Goal: Task Accomplishment & Management: Use online tool/utility

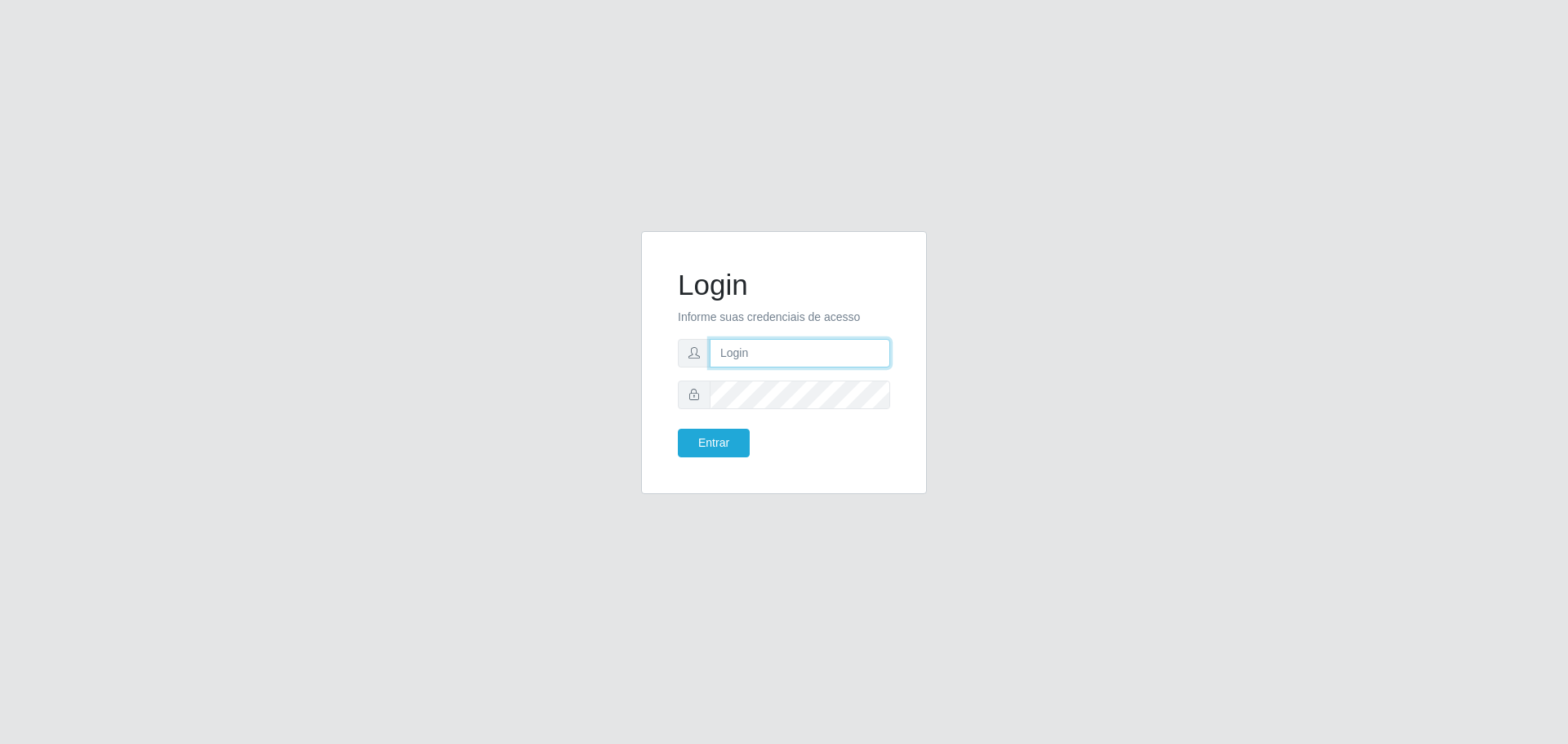
type input "[EMAIL_ADDRESS][DOMAIN_NAME]"
click at [727, 436] on button "Entrar" at bounding box center [713, 443] width 72 height 29
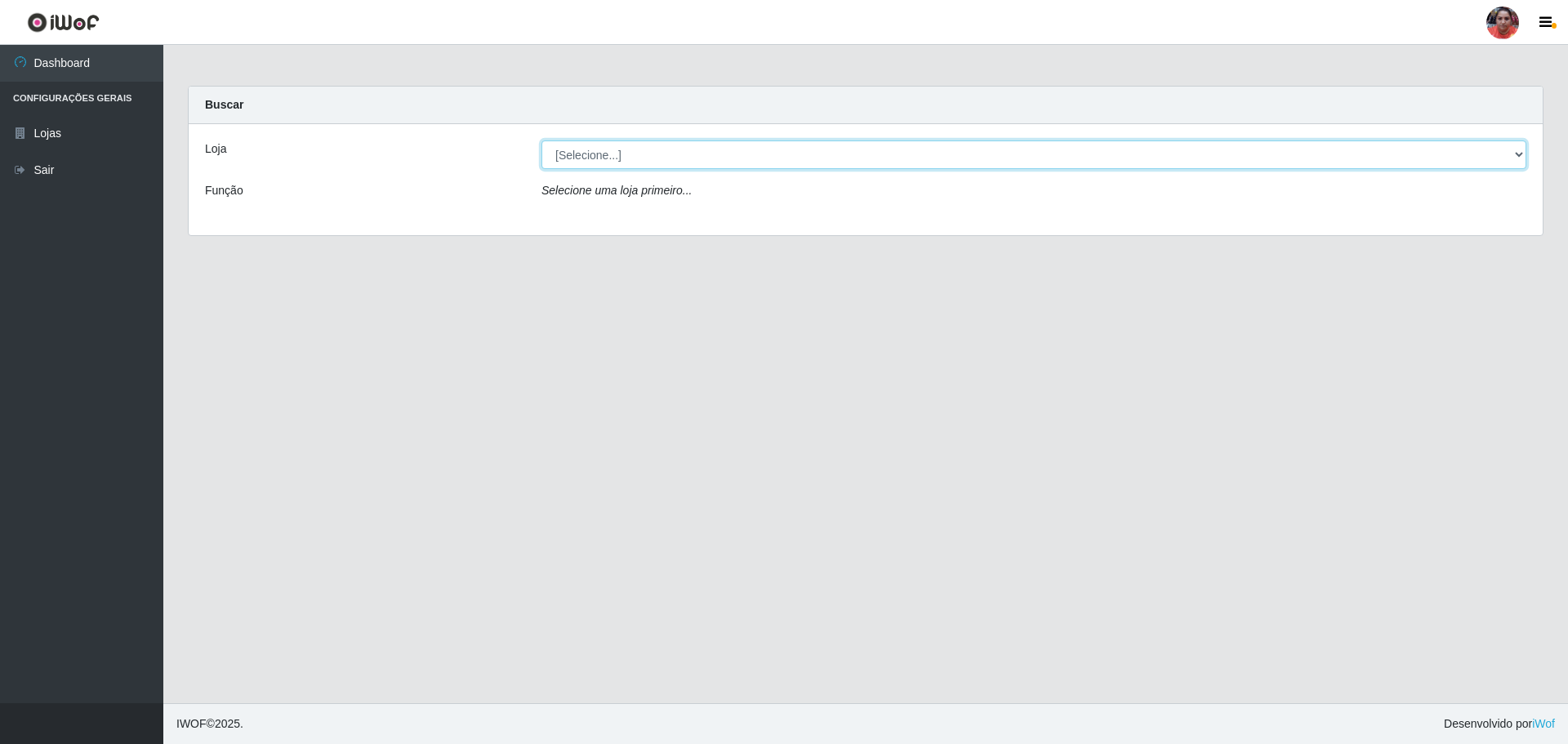
click at [856, 161] on select "[Selecione...] Mar Vermelho - Loja 05" at bounding box center [1034, 154] width 984 height 29
select select "252"
click at [541, 140] on select "[Selecione...] Mar Vermelho - Loja 05" at bounding box center [1034, 154] width 984 height 29
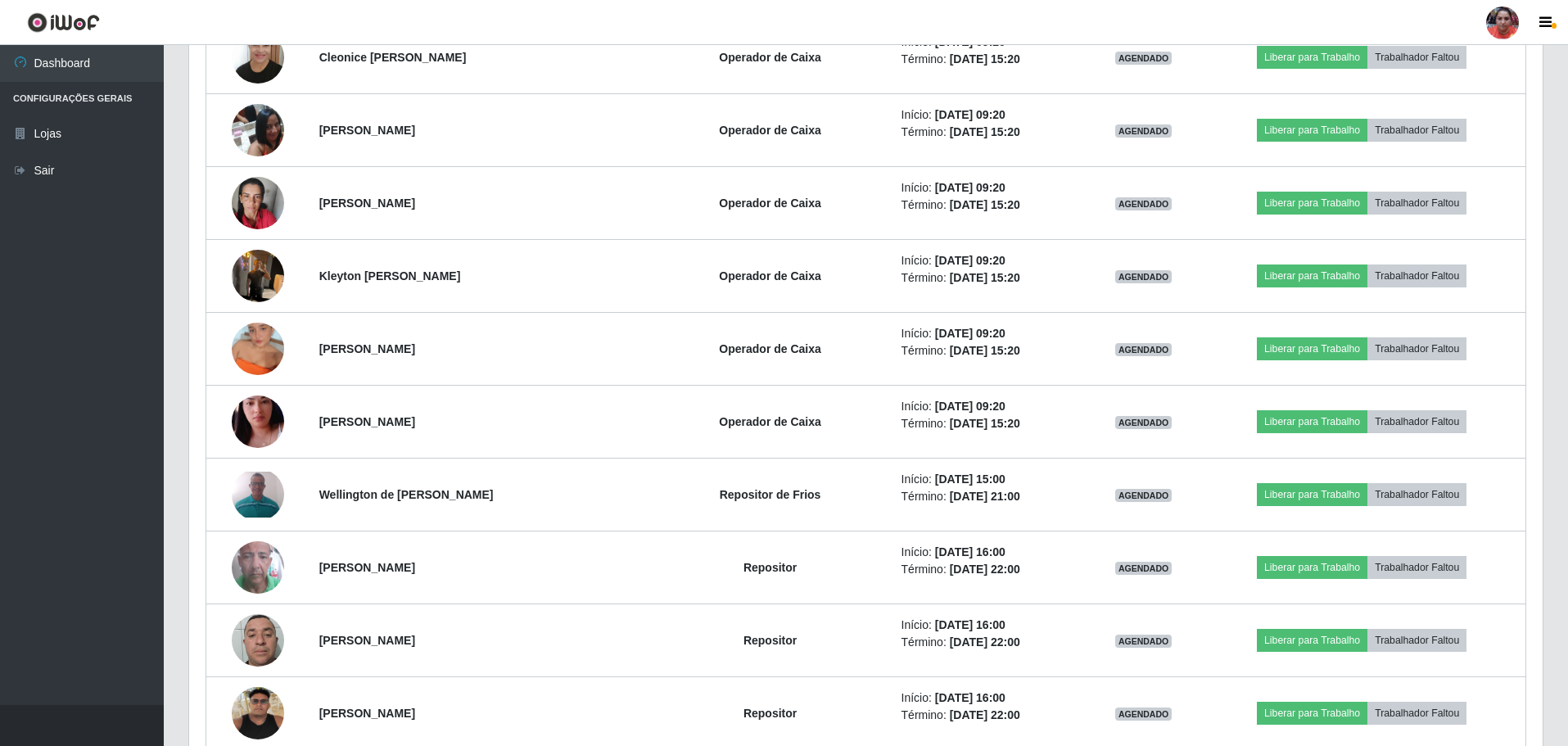
scroll to position [1392, 0]
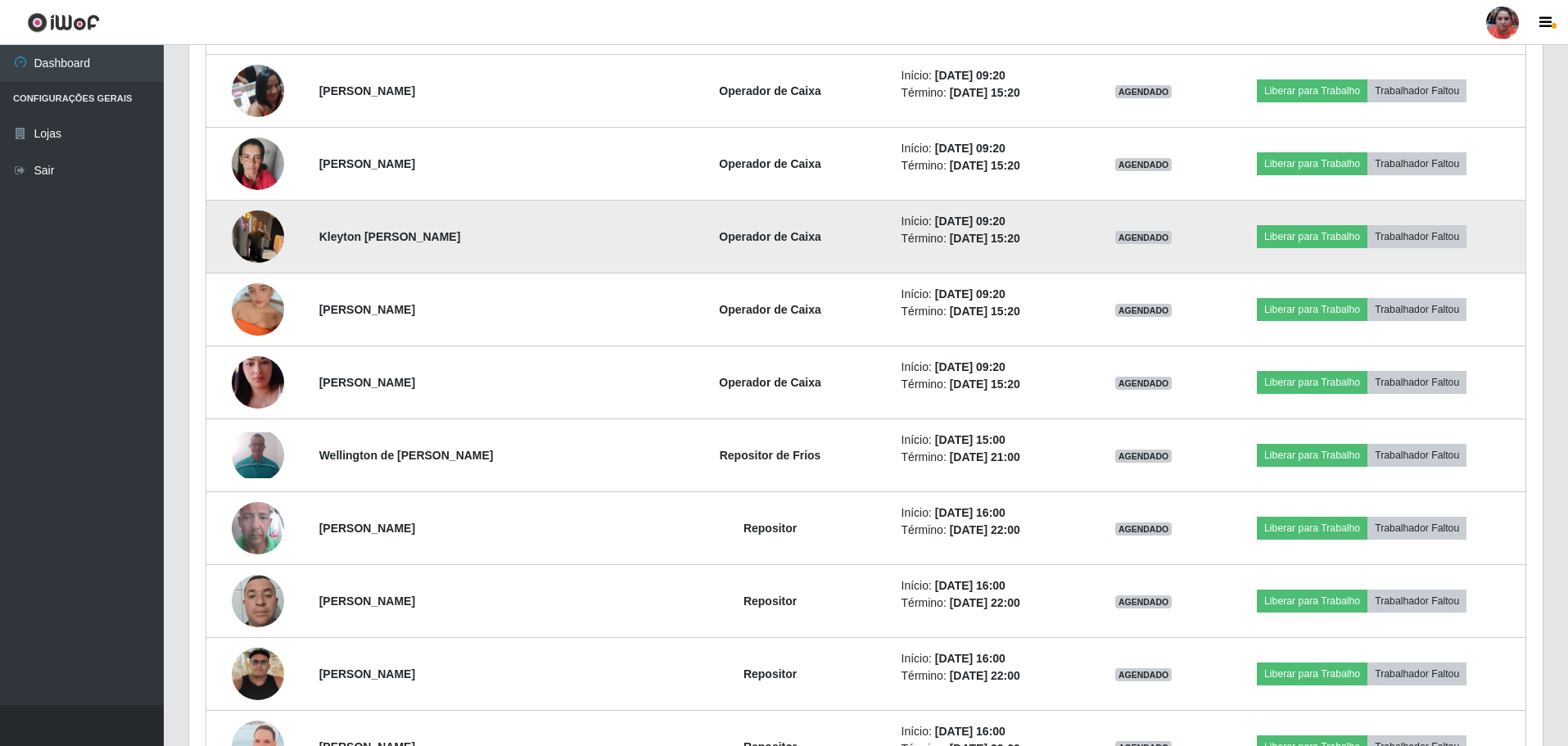
click at [242, 247] on img at bounding box center [258, 236] width 53 height 69
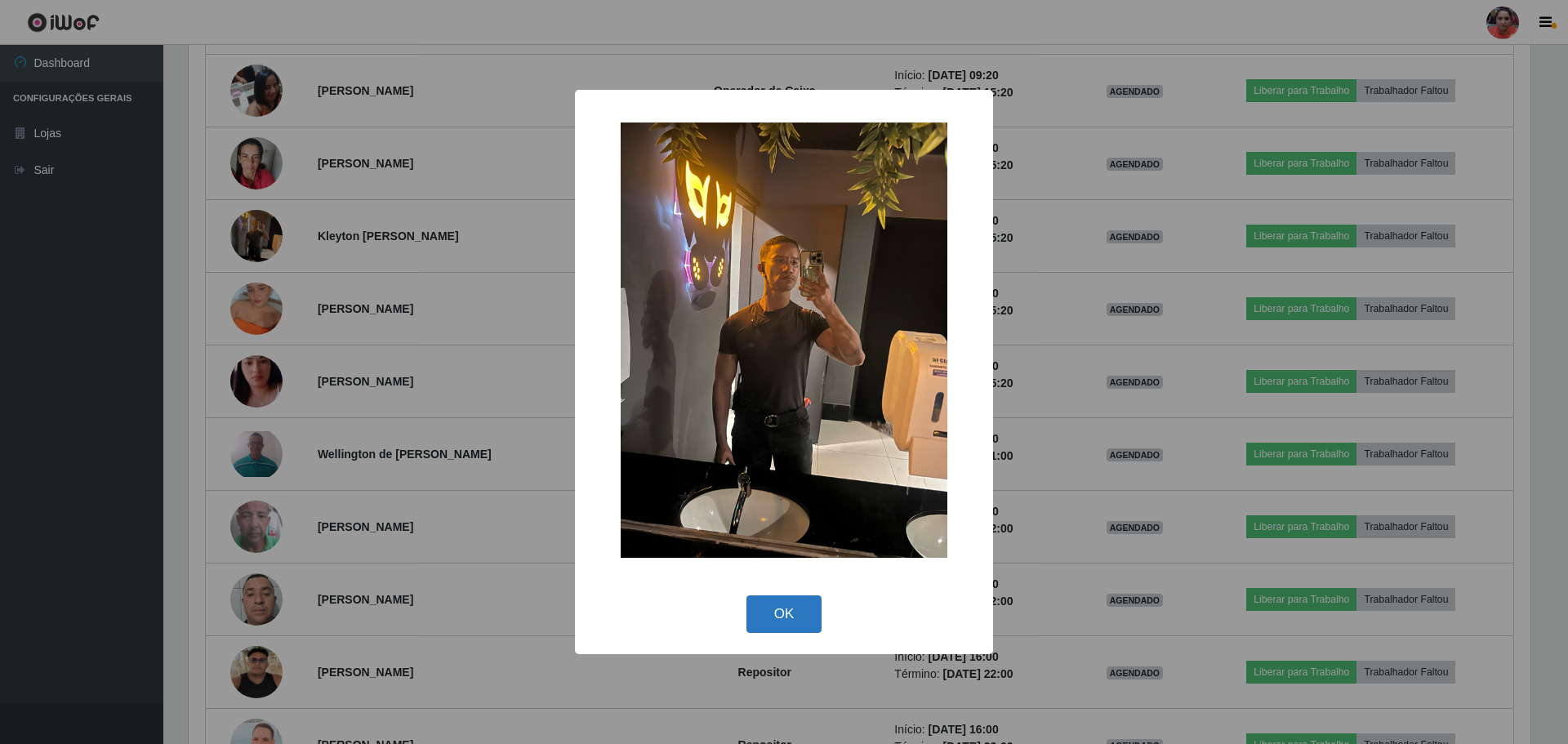
click at [792, 630] on button "OK" at bounding box center [784, 614] width 76 height 39
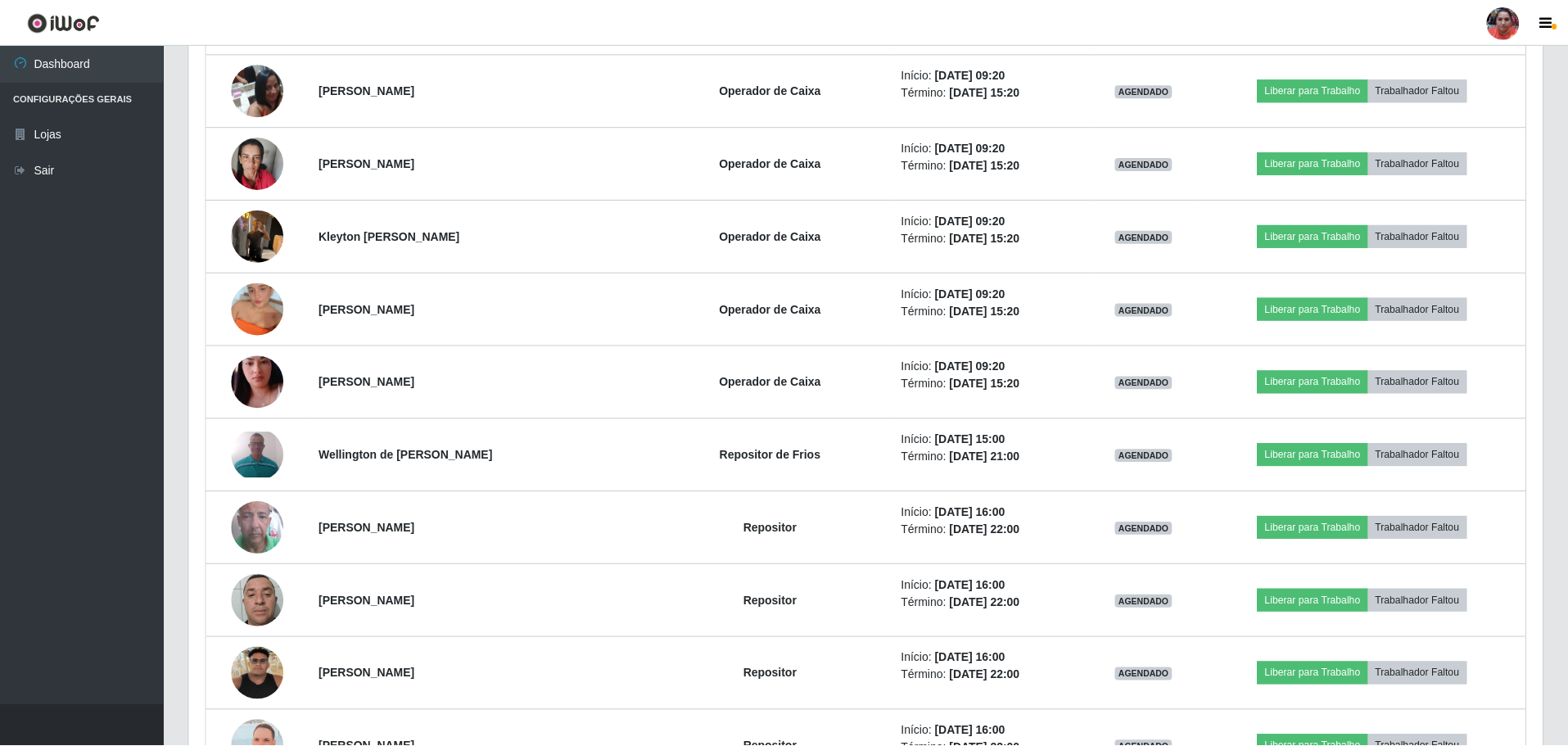
scroll to position [340, 1353]
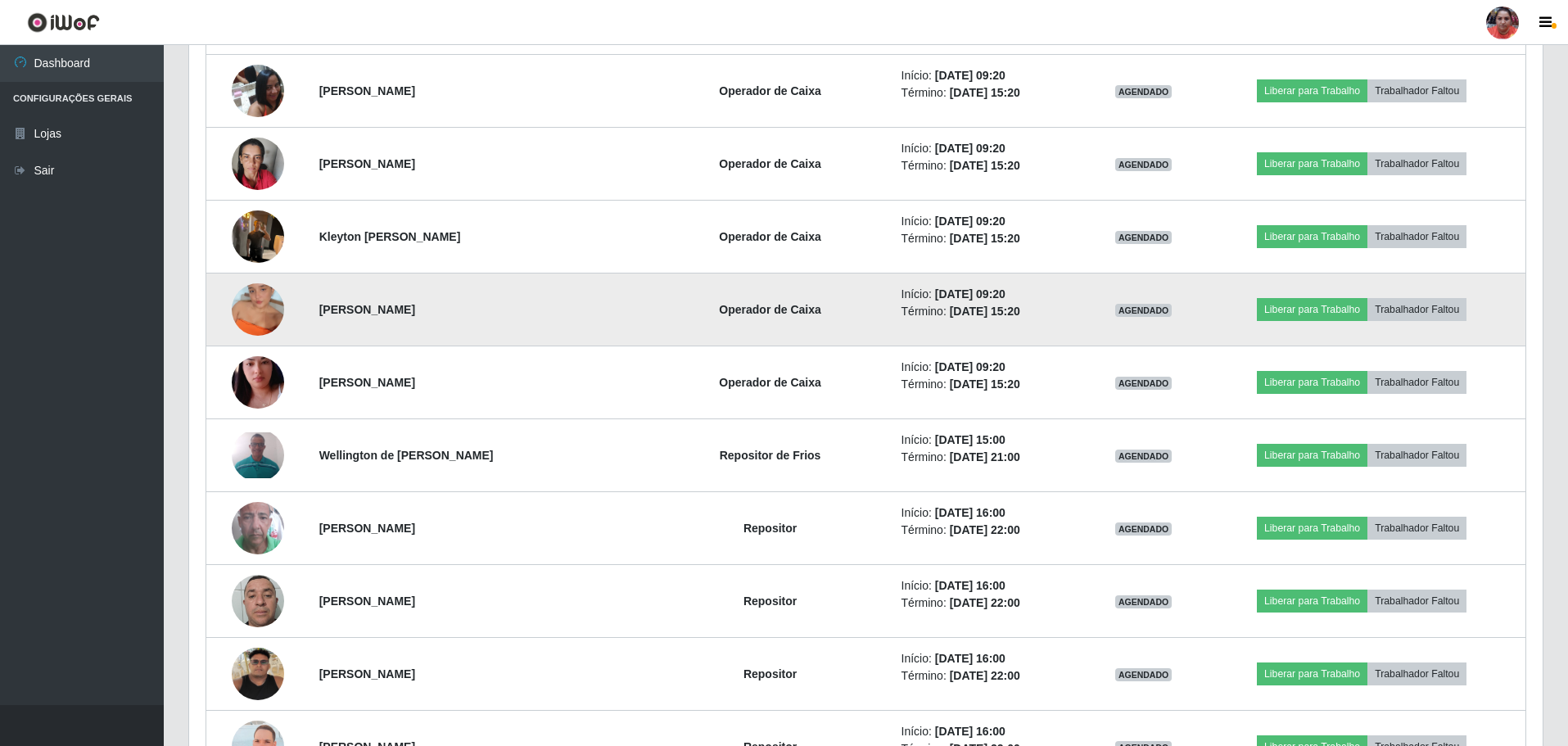
click at [246, 303] on img at bounding box center [258, 310] width 53 height 93
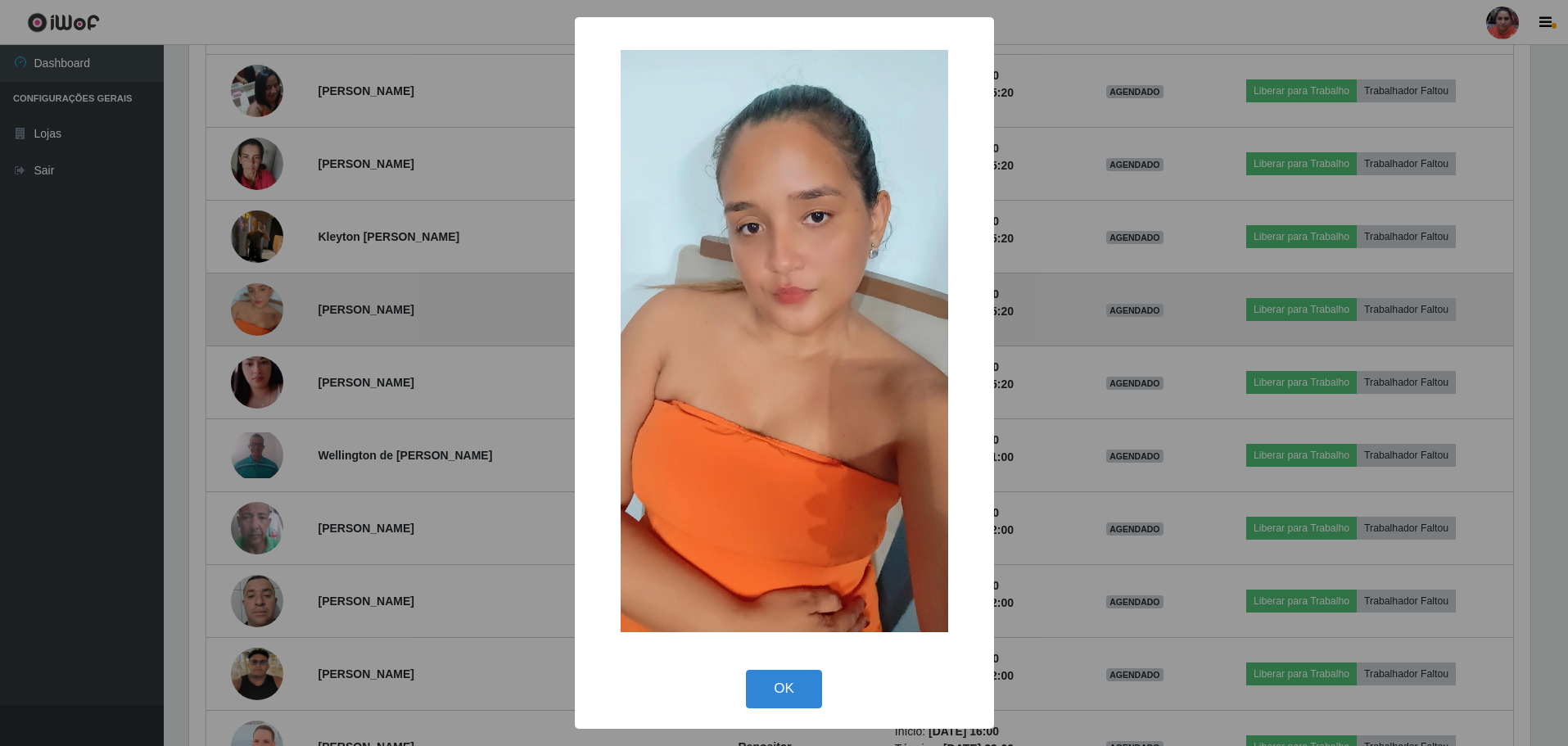
scroll to position [340, 1345]
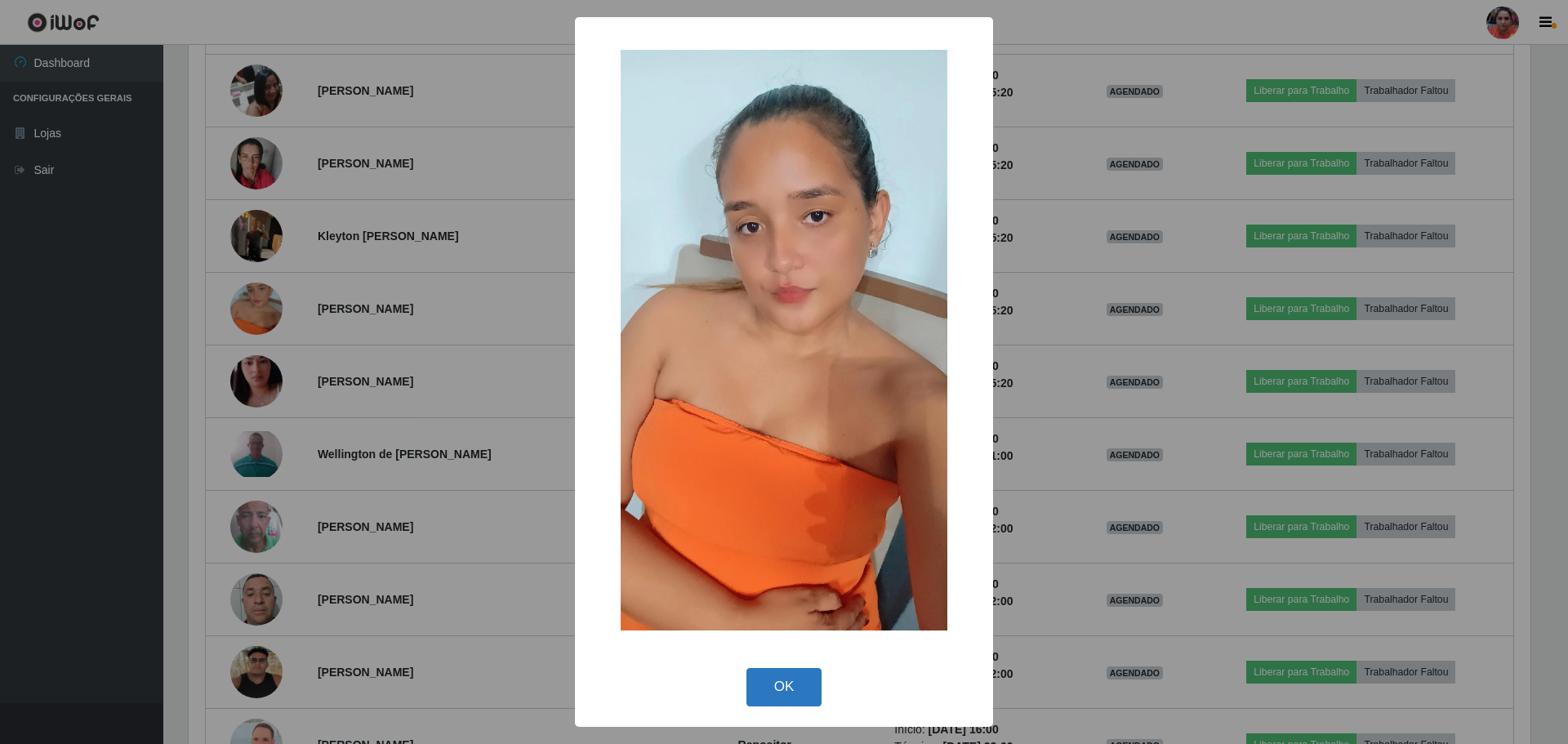
click at [759, 674] on button "OK" at bounding box center [784, 687] width 76 height 39
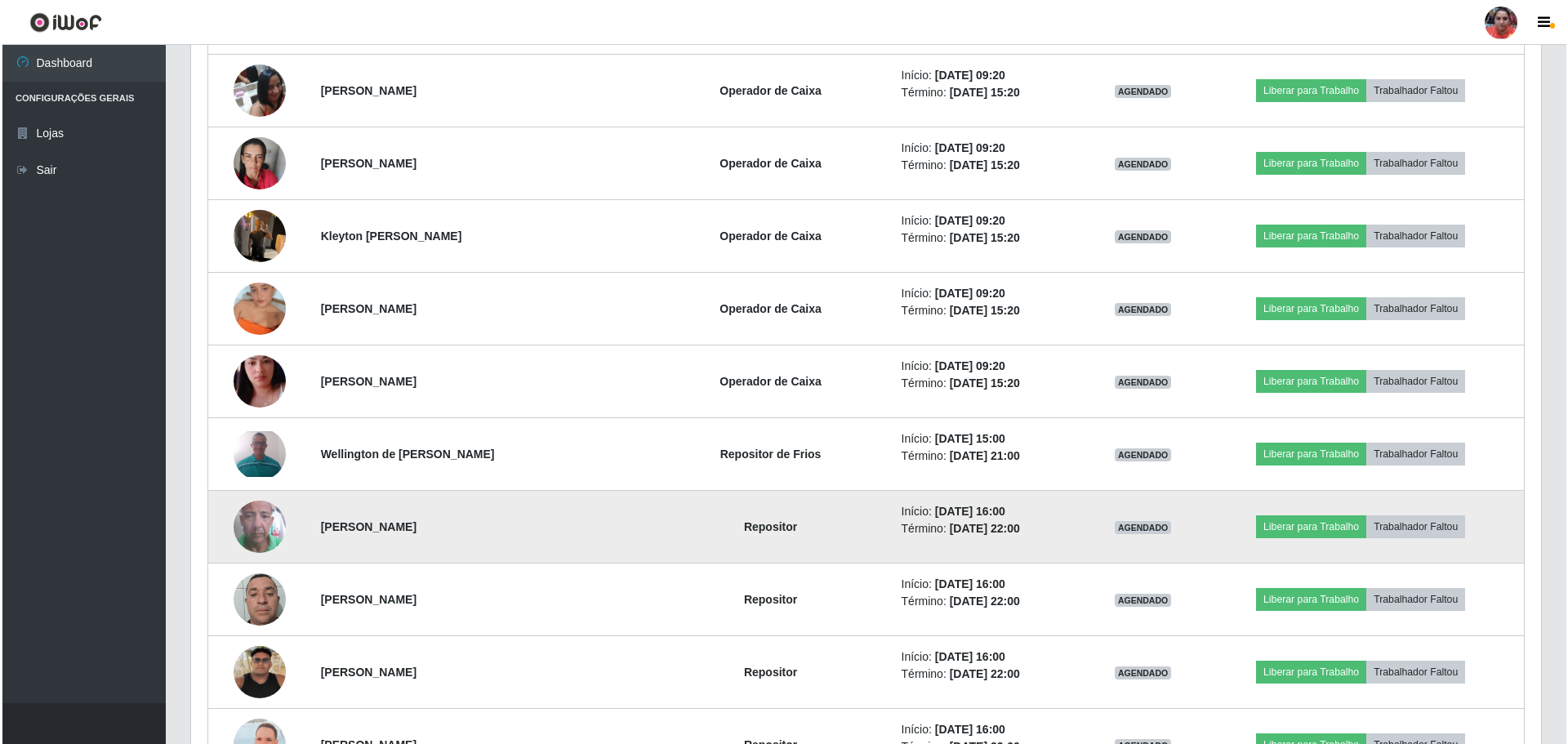
scroll to position [339, 1350]
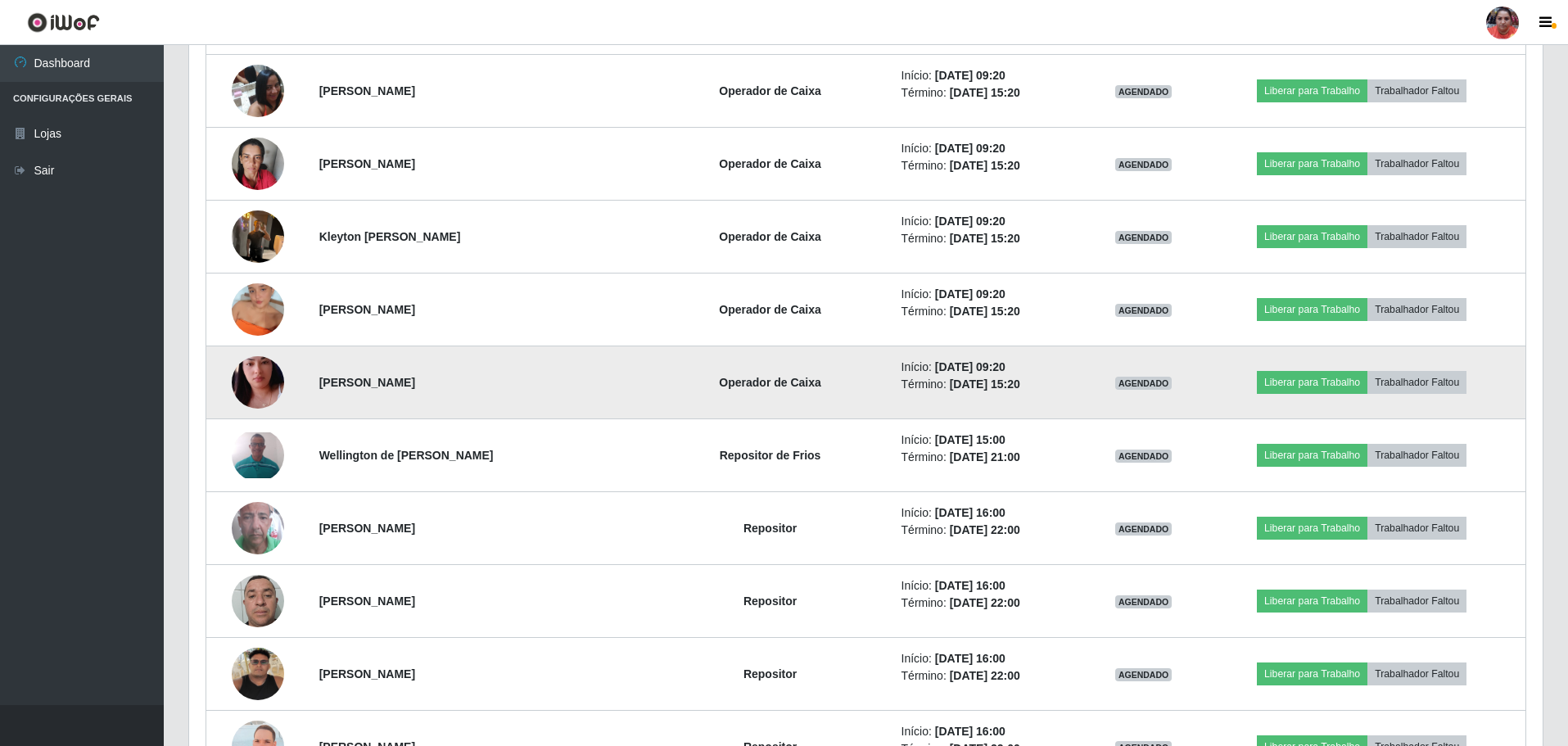
click at [241, 377] on img at bounding box center [258, 383] width 53 height 93
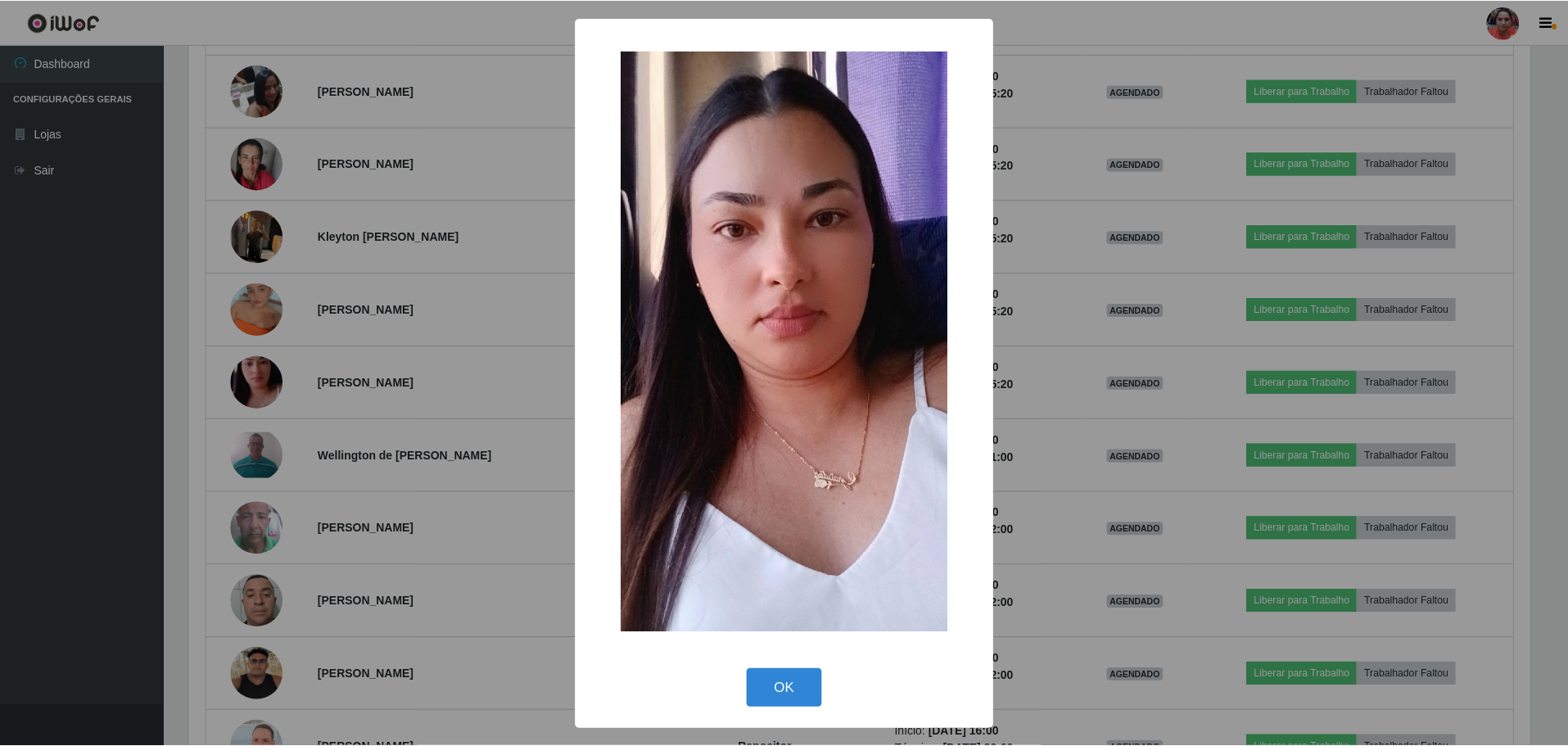
scroll to position [340, 1345]
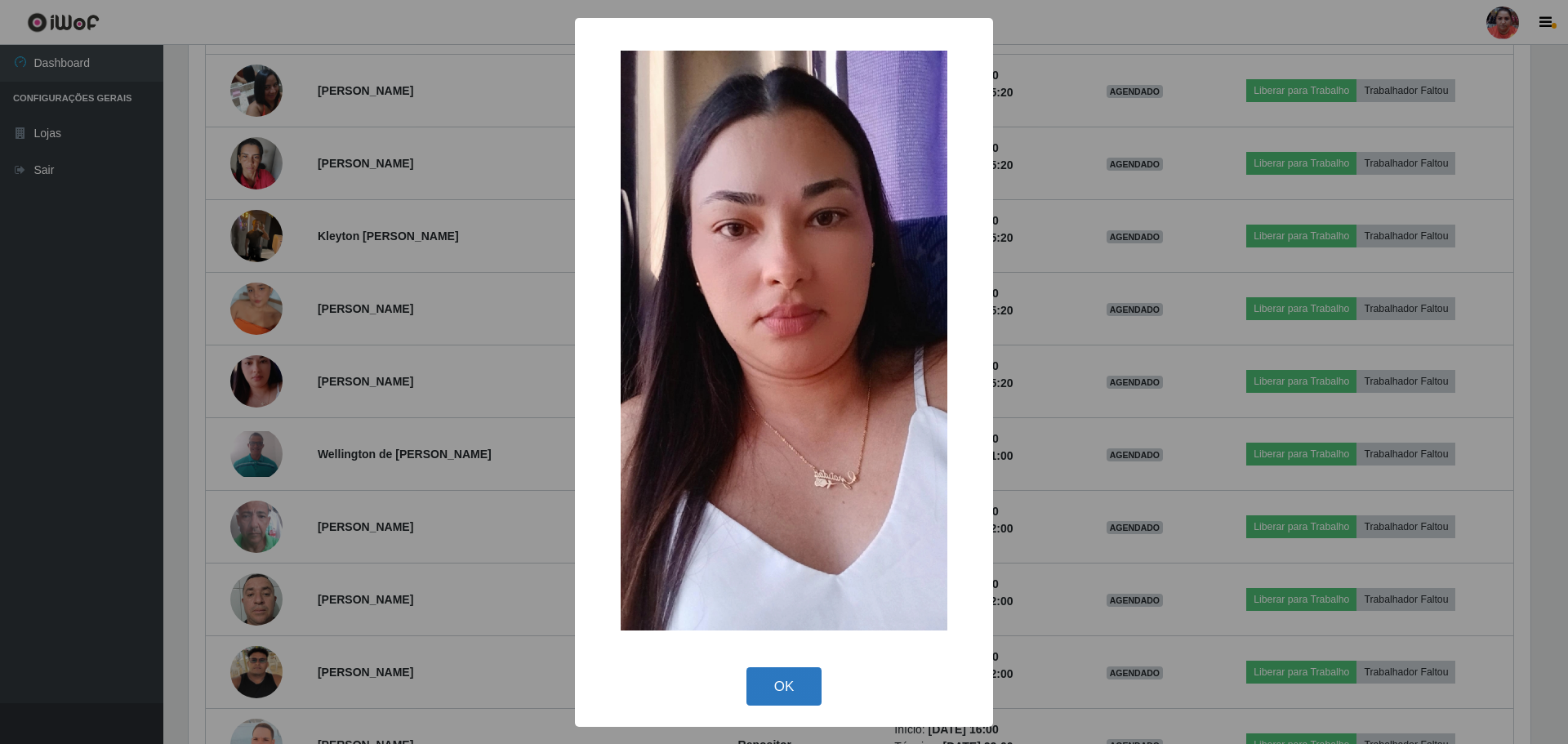
click at [774, 696] on button "OK" at bounding box center [784, 686] width 76 height 39
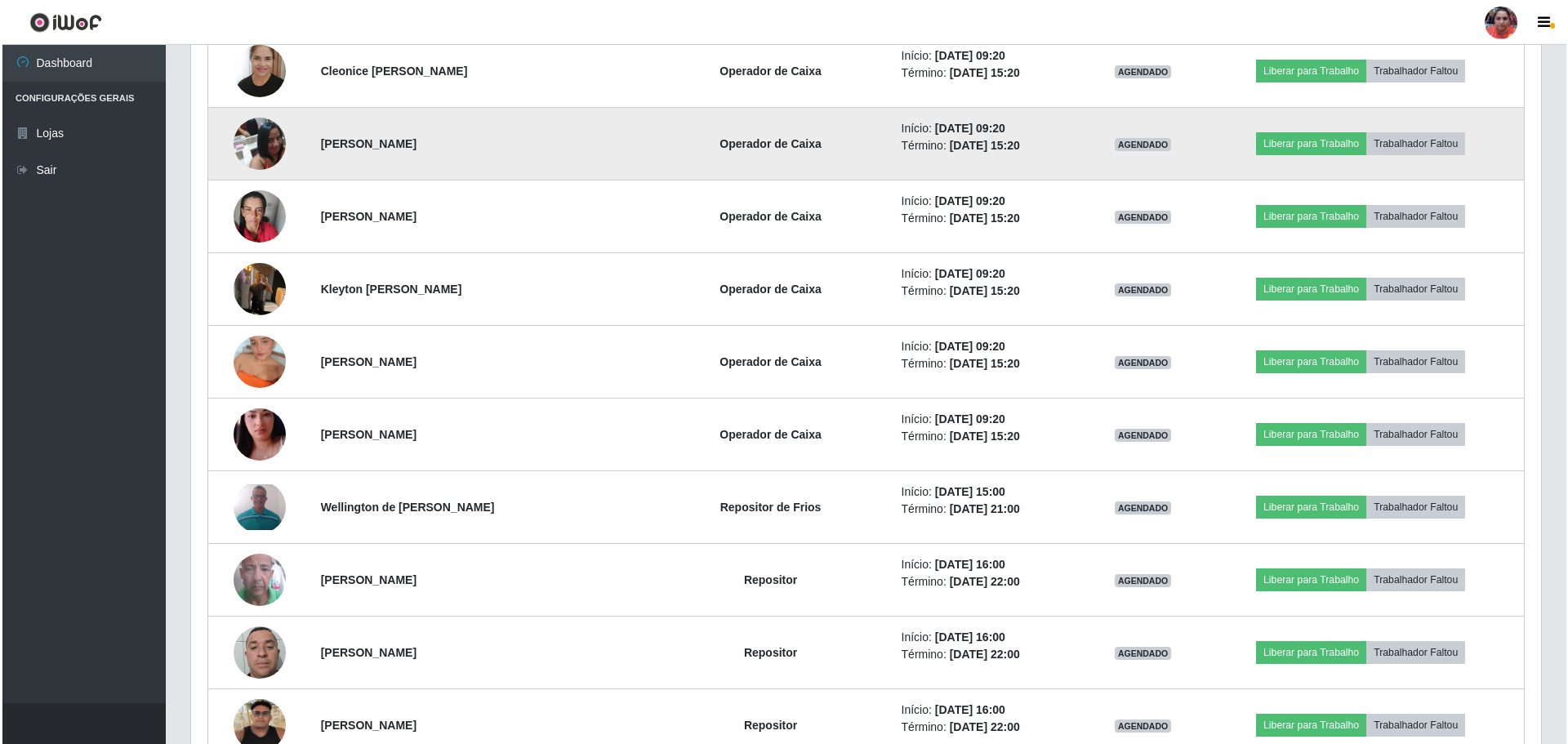
scroll to position [1306, 0]
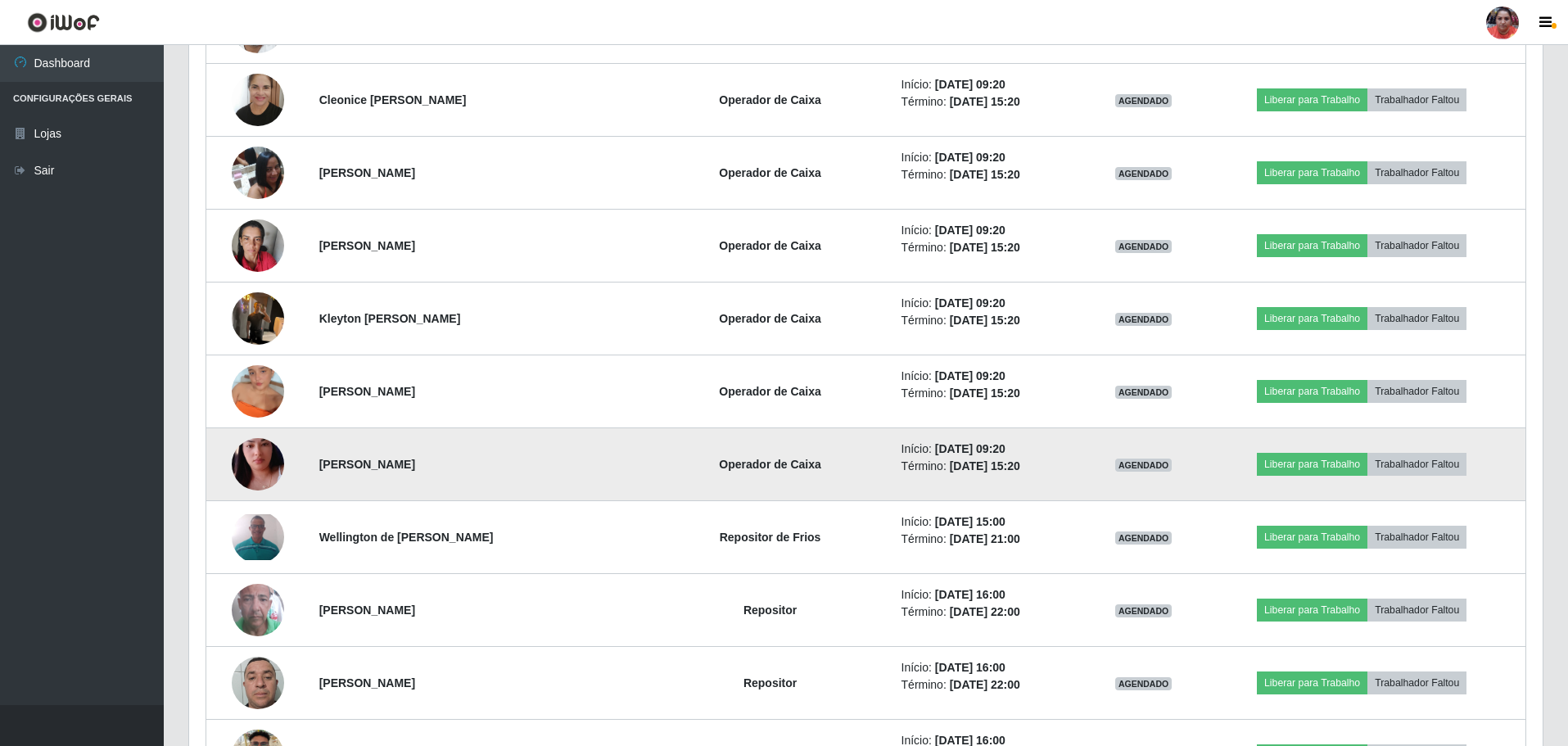
click at [242, 460] on img at bounding box center [258, 464] width 53 height 93
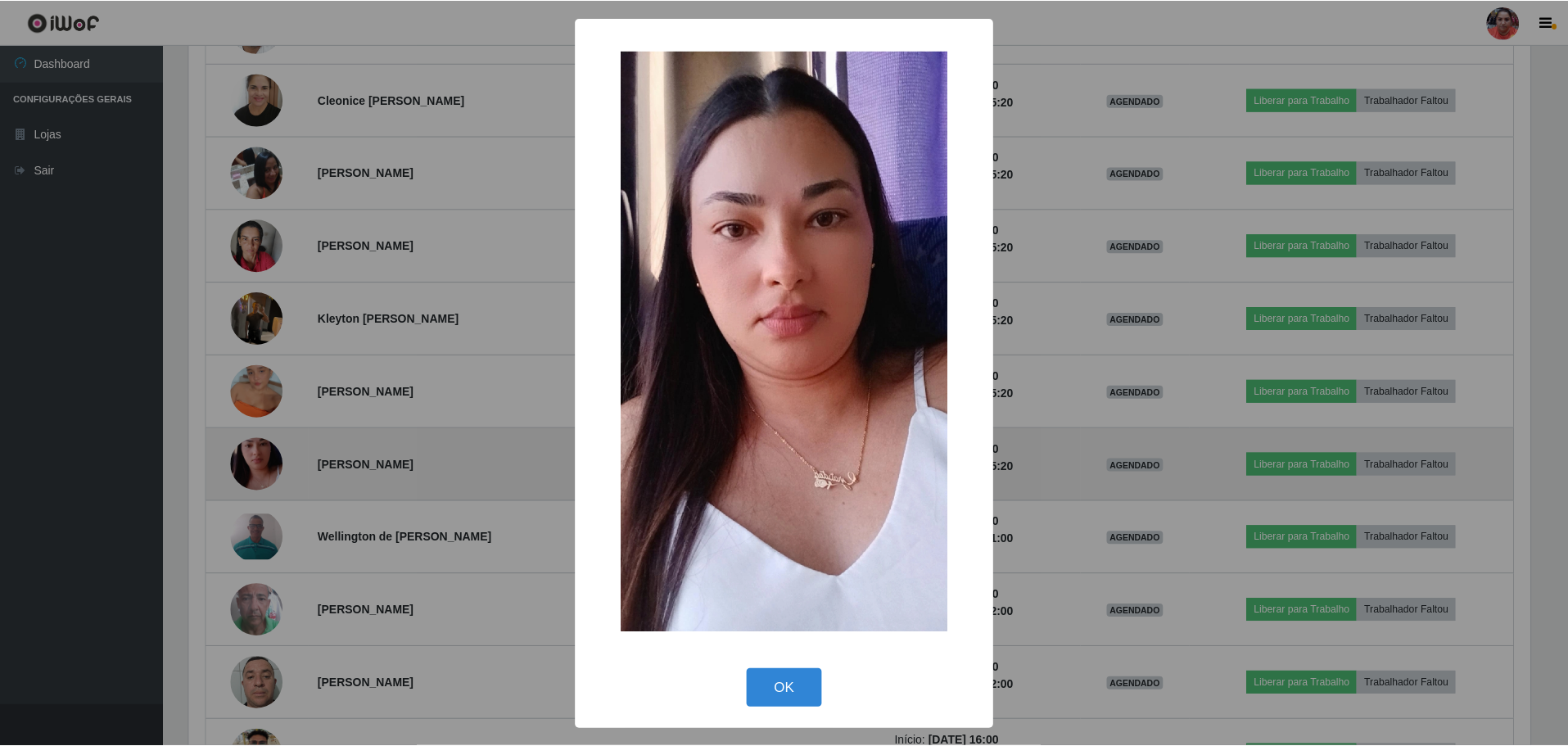
scroll to position [340, 1345]
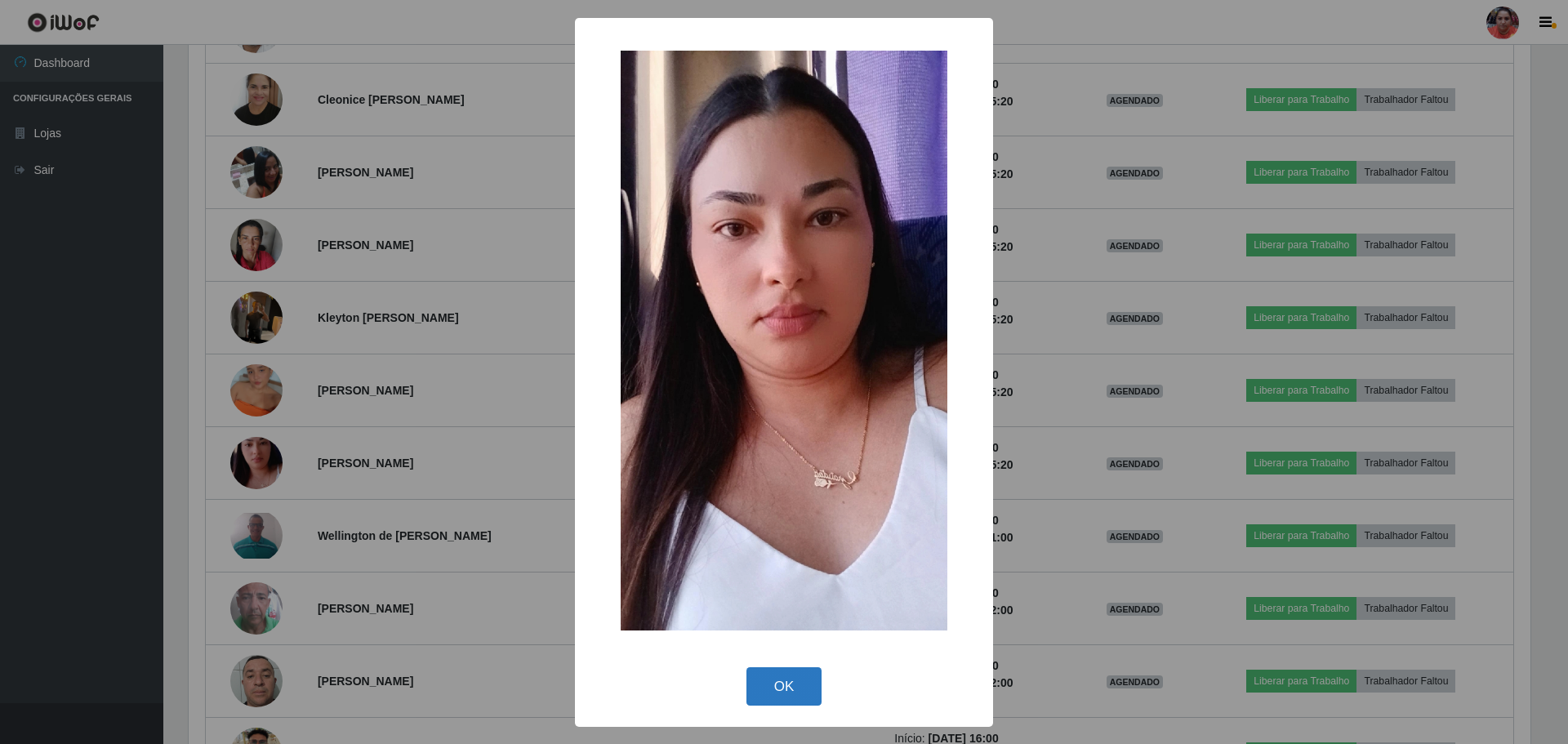
click at [778, 698] on button "OK" at bounding box center [784, 686] width 76 height 39
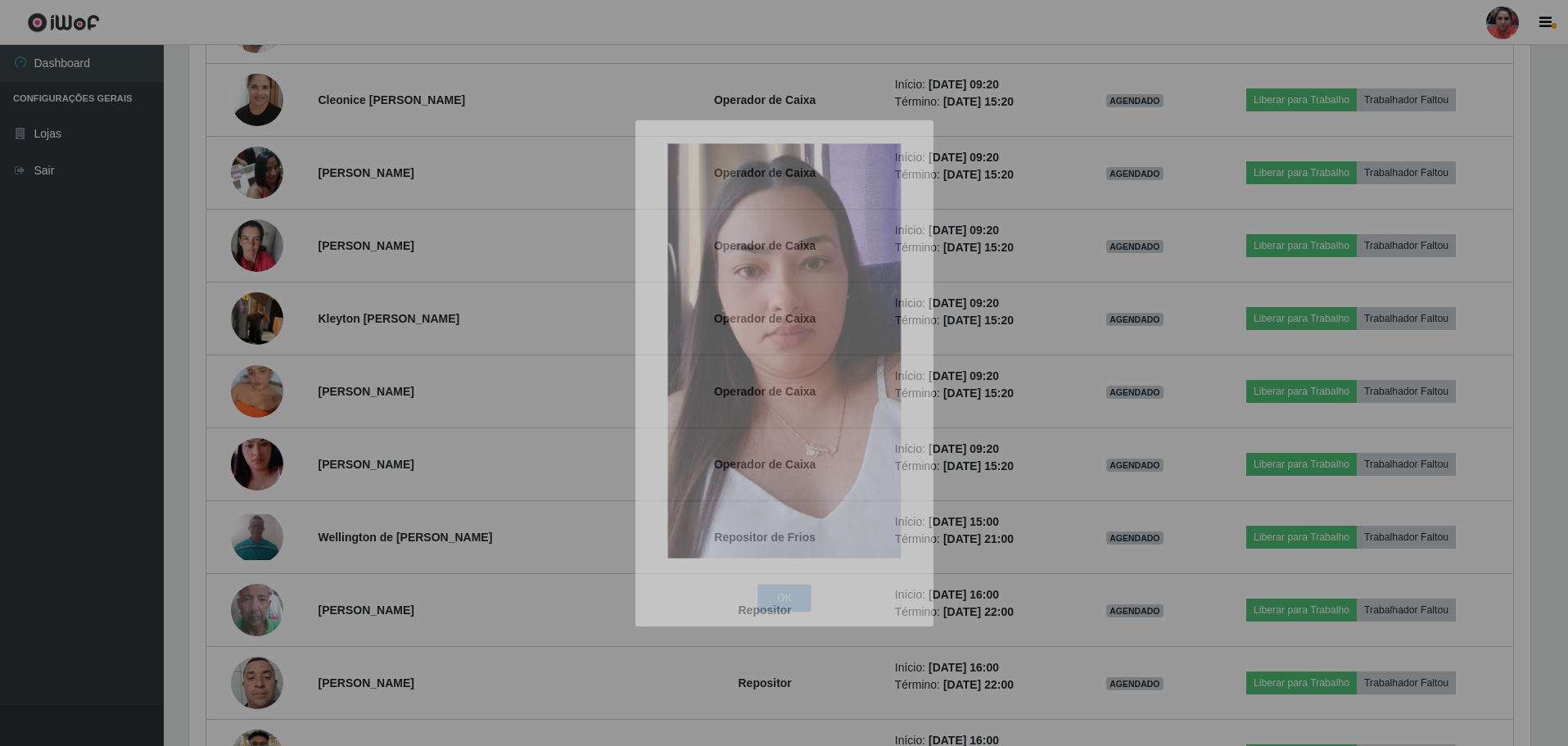
scroll to position [340, 1353]
